Goal: Information Seeking & Learning: Find contact information

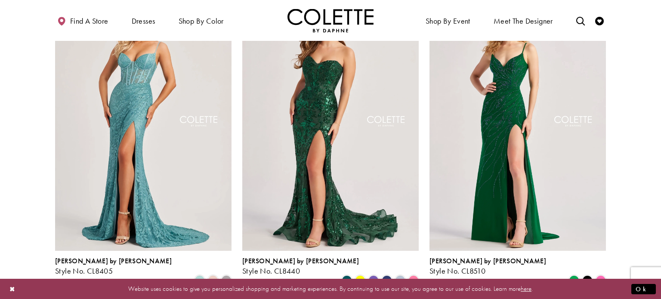
scroll to position [138, 0]
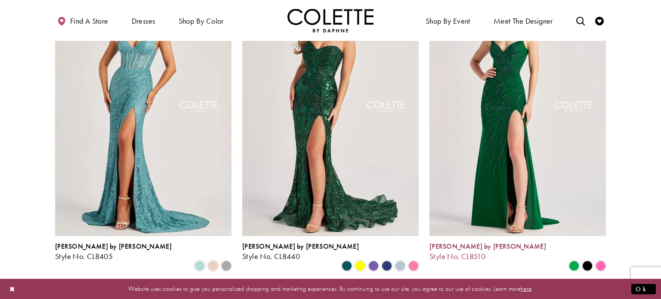
click at [484, 243] on h4 "[PERSON_NAME] by [PERSON_NAME]" at bounding box center [488, 246] width 117 height 7
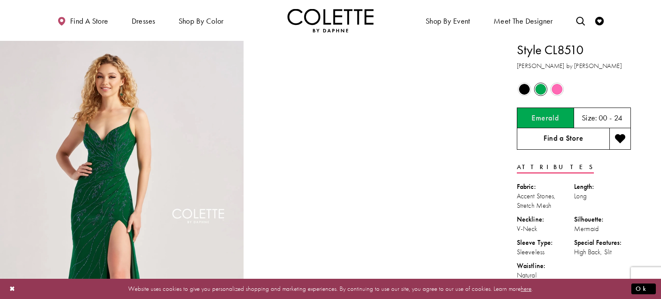
click at [586, 140] on link "Find a Store" at bounding box center [563, 139] width 93 height 22
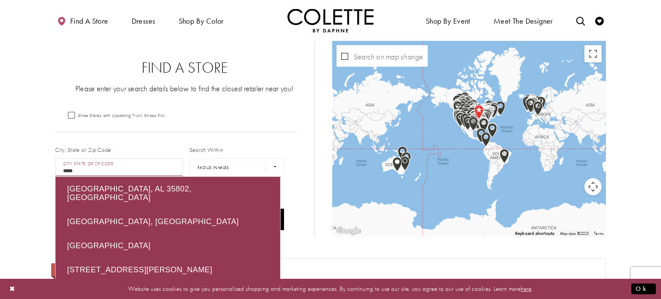
click at [55, 209] on button "Search" at bounding box center [169, 220] width 229 height 22
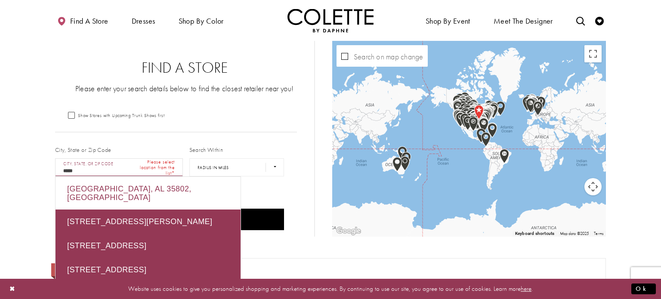
click at [132, 186] on div "Huntsville, AL 35802, USA" at bounding box center [148, 193] width 185 height 33
type input "**********"
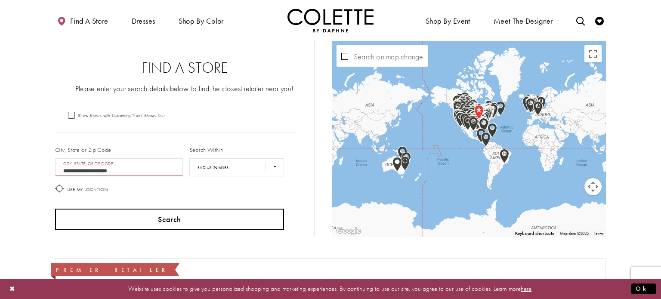
click at [156, 218] on button "Search" at bounding box center [169, 220] width 229 height 22
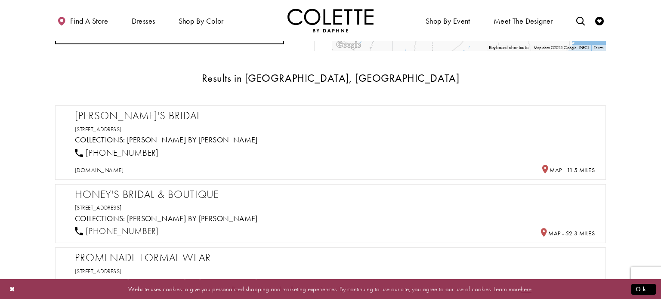
scroll to position [189, 0]
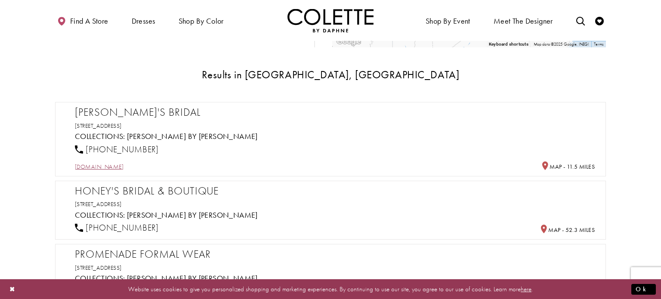
click at [124, 164] on span "bridalshopmadison.com" at bounding box center [99, 167] width 49 height 8
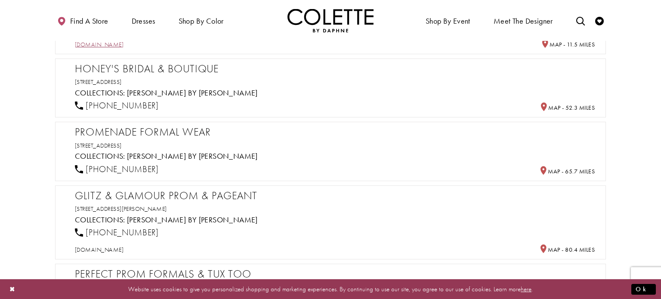
scroll to position [312, 0]
click at [124, 249] on span "glitzandglamourrome.com" at bounding box center [99, 250] width 49 height 8
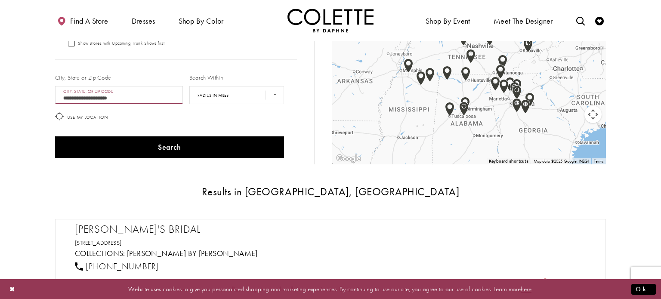
scroll to position [0, 0]
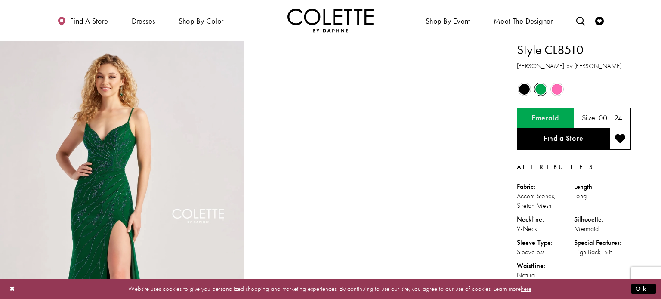
drag, startPoint x: 543, startPoint y: 51, endPoint x: 592, endPoint y: 48, distance: 48.7
click at [592, 48] on h1 "Style CL8510" at bounding box center [574, 50] width 114 height 18
copy h1 "CL8510"
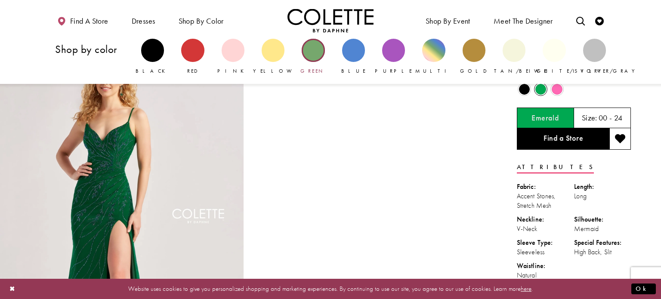
click at [311, 53] on div "Primary block" at bounding box center [313, 50] width 23 height 23
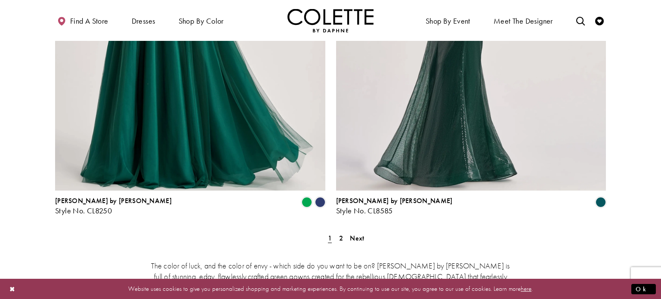
scroll to position [1590, 0]
click at [341, 233] on span "2" at bounding box center [341, 237] width 4 height 9
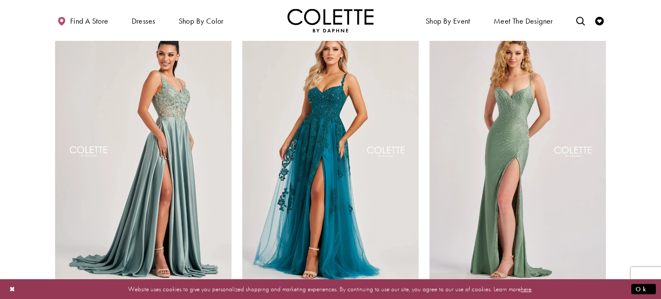
scroll to position [96, 0]
